Goal: Find specific page/section: Find specific page/section

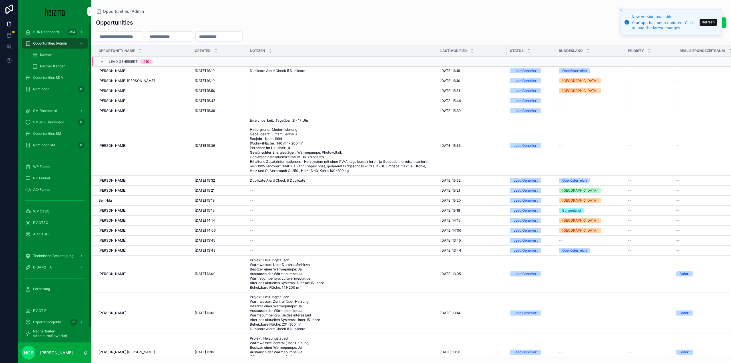
click at [39, 308] on div "PV OTIF" at bounding box center [54, 310] width 59 height 9
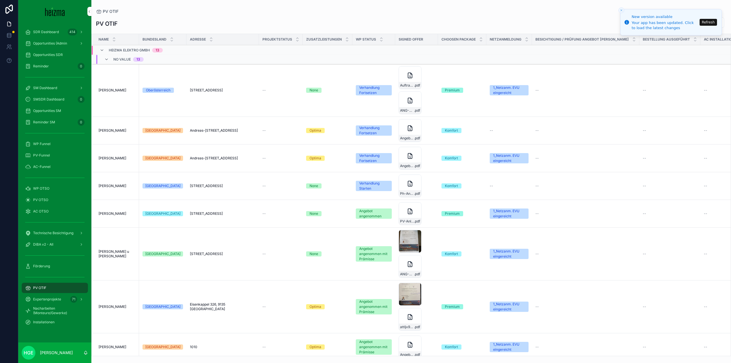
click at [707, 25] on button "Refresh" at bounding box center [708, 22] width 17 height 7
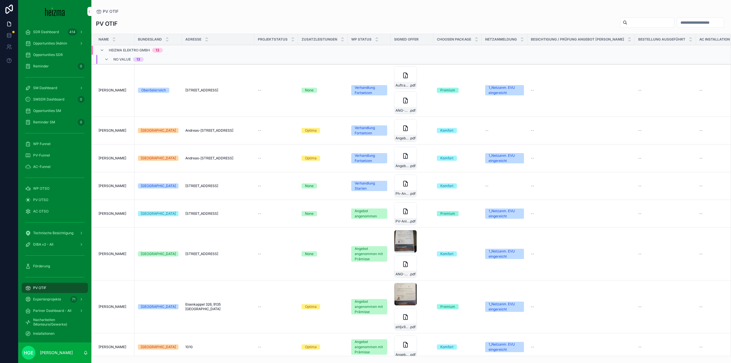
click at [628, 25] on input "scrollable content" at bounding box center [651, 23] width 47 height 8
type input "******"
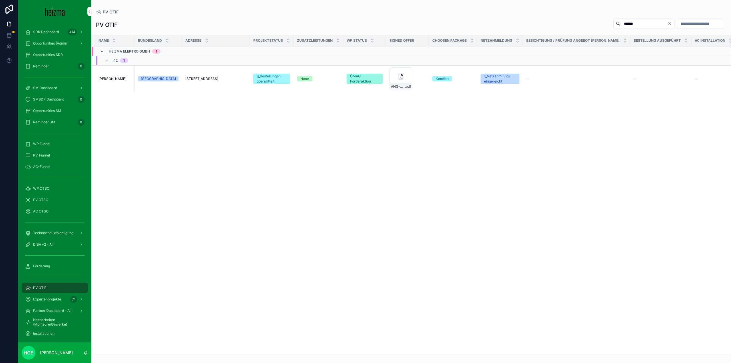
click at [113, 78] on span "[PERSON_NAME]" at bounding box center [113, 79] width 28 height 5
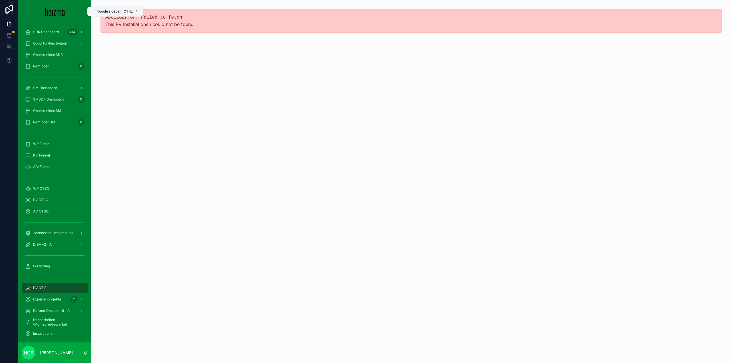
click at [89, 14] on button "scrollable content" at bounding box center [89, 11] width 4 height 9
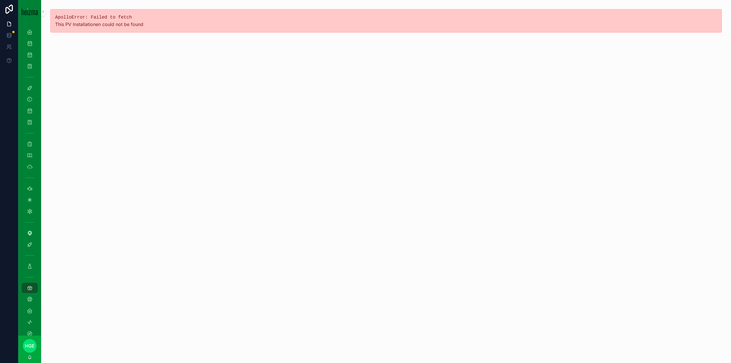
click at [43, 12] on icon "scrollable content" at bounding box center [43, 11] width 4 height 4
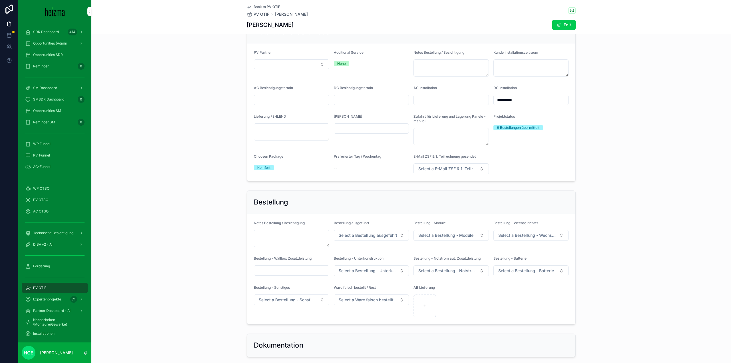
scroll to position [1035, 0]
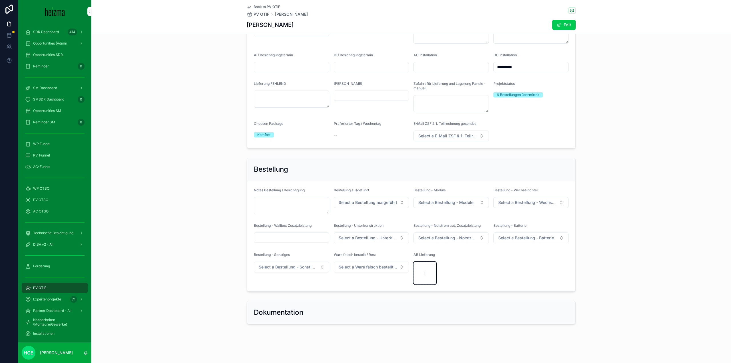
click at [425, 273] on div "scrollable content" at bounding box center [425, 273] width 23 height 23
type input "**********"
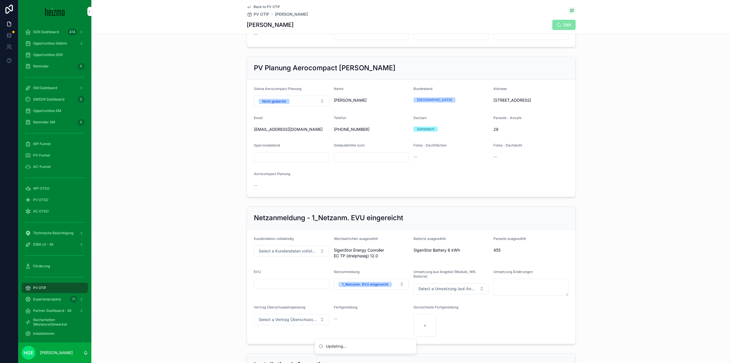
scroll to position [435, 0]
